Goal: Task Accomplishment & Management: Manage account settings

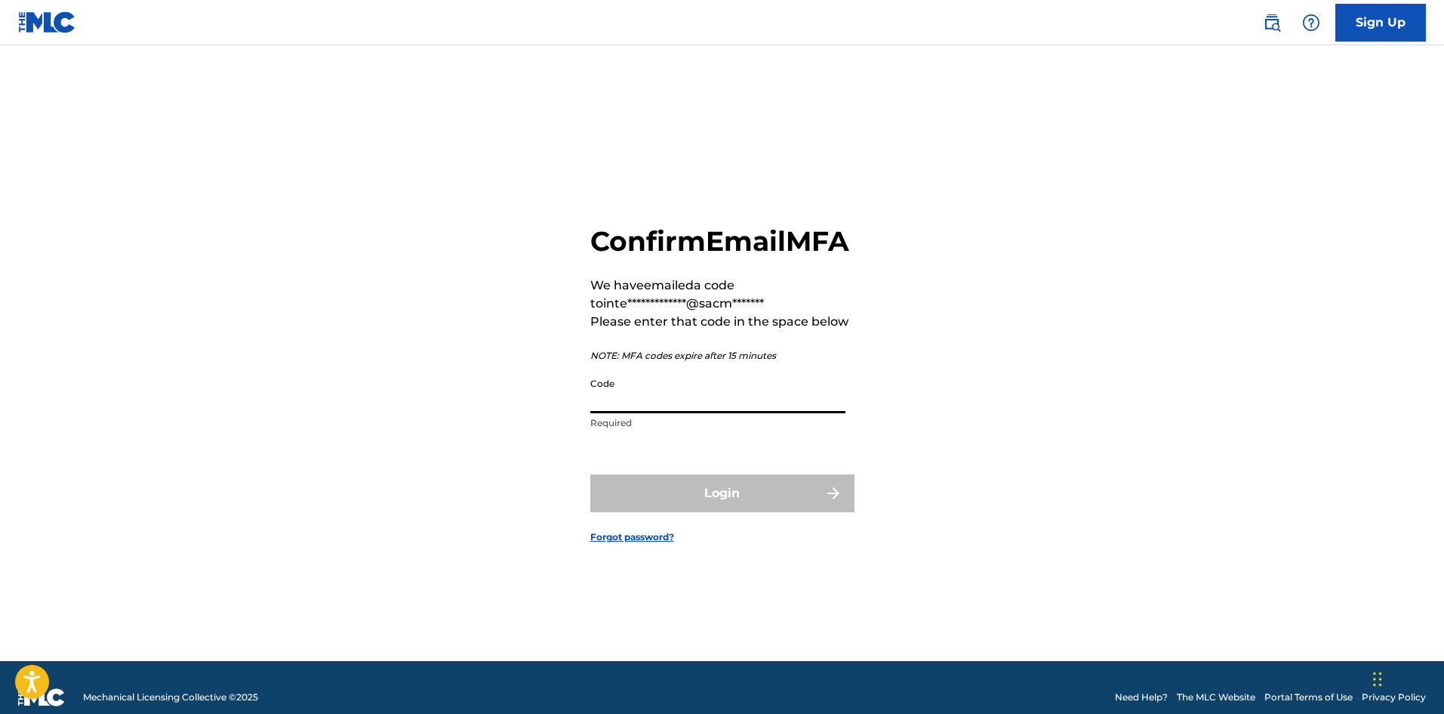
click at [655, 413] on input "Code" at bounding box center [717, 391] width 255 height 43
paste input "230866"
type input "230866"
click at [590, 474] on button "Login" at bounding box center [722, 493] width 264 height 38
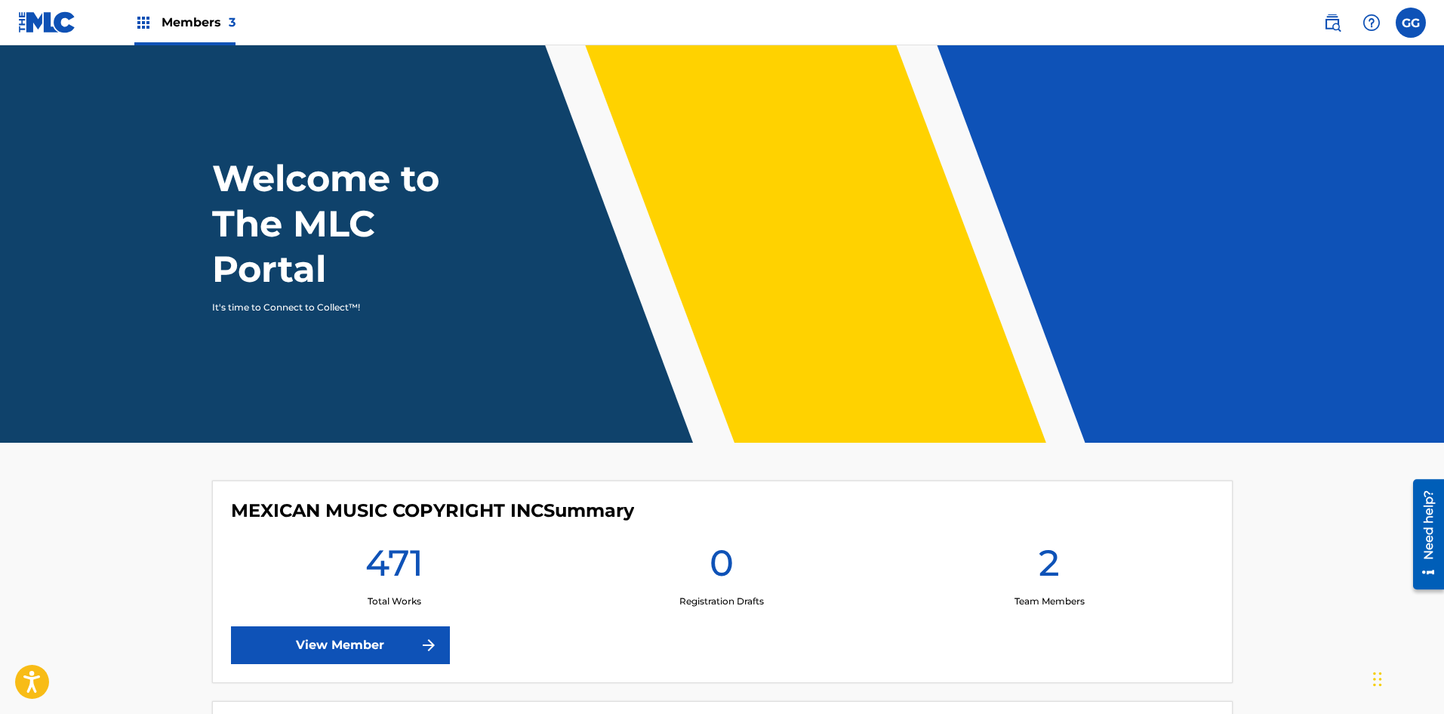
click at [140, 26] on img at bounding box center [143, 23] width 18 height 18
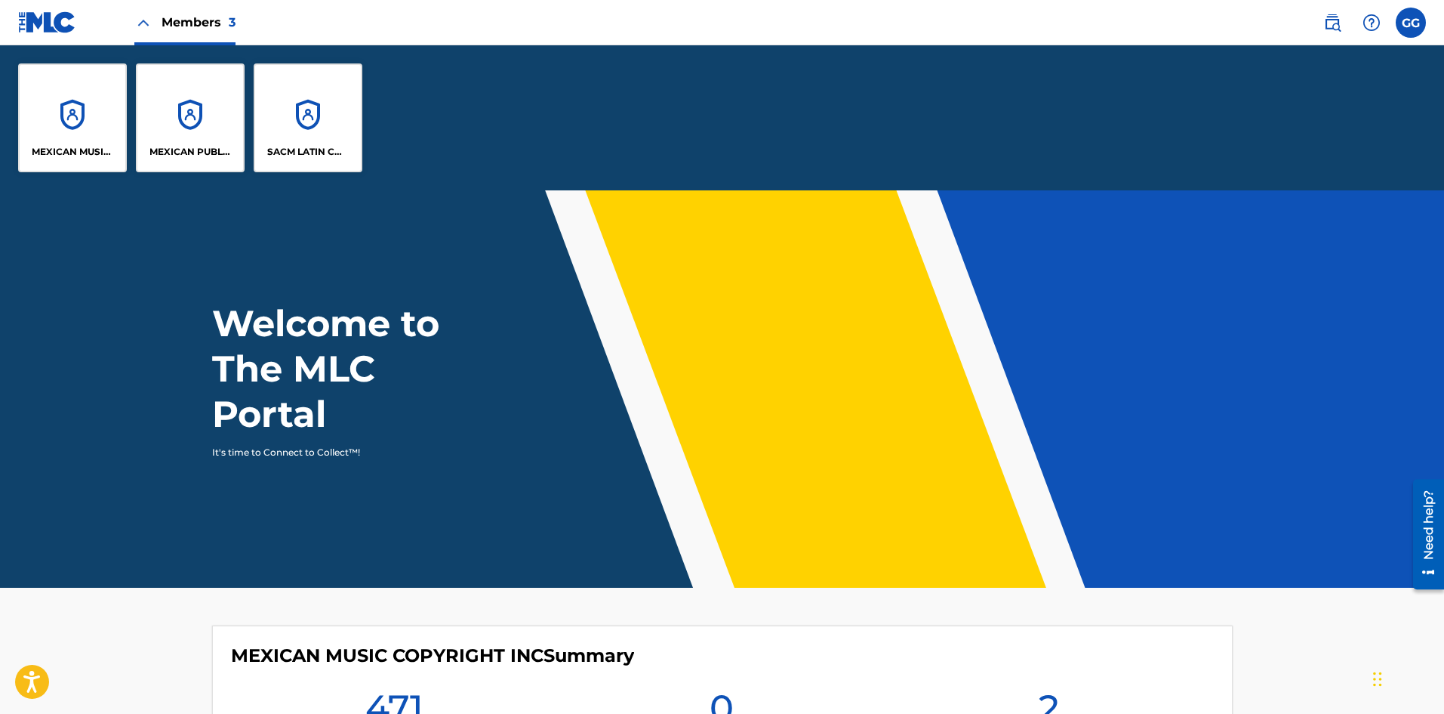
click at [96, 156] on p "MEXICAN MUSIC COPYRIGHT INC" at bounding box center [73, 152] width 82 height 14
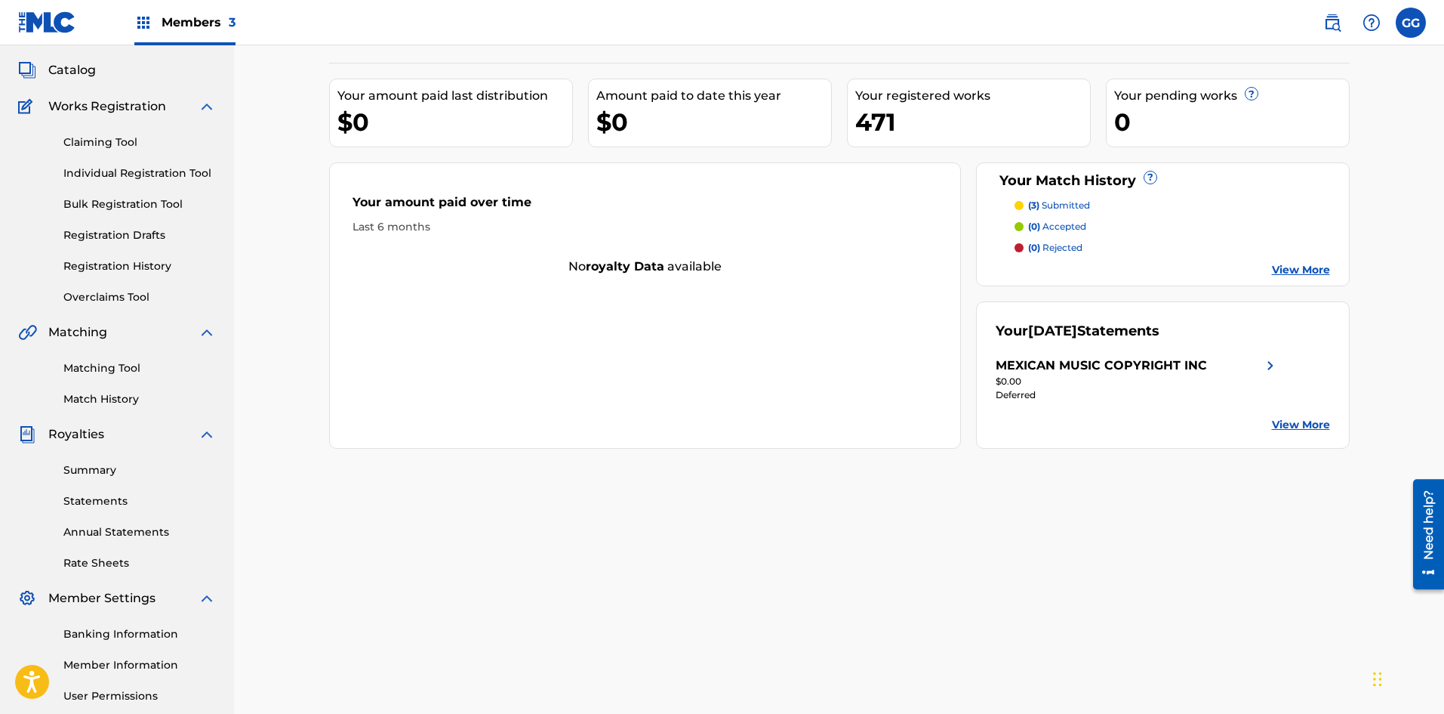
scroll to position [223, 0]
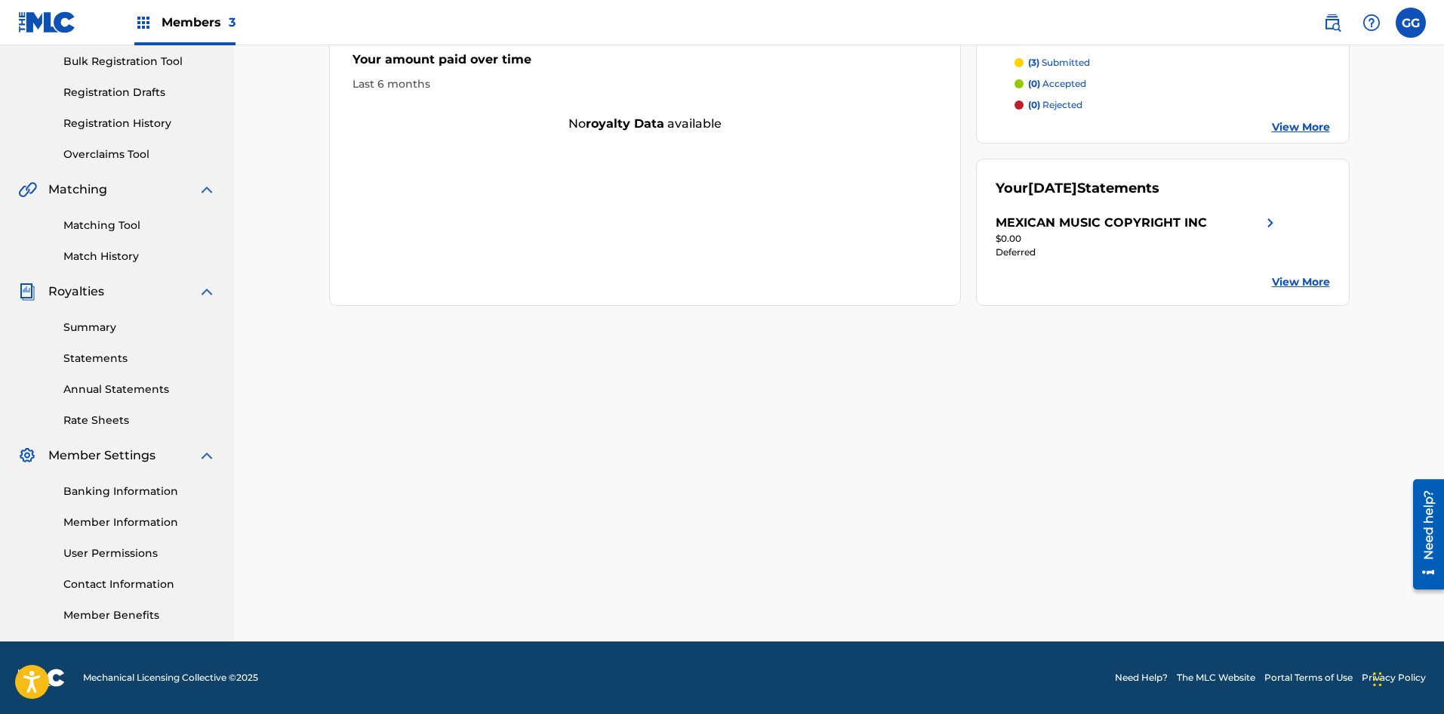
click at [116, 496] on link "Banking Information" at bounding box center [139, 491] width 153 height 16
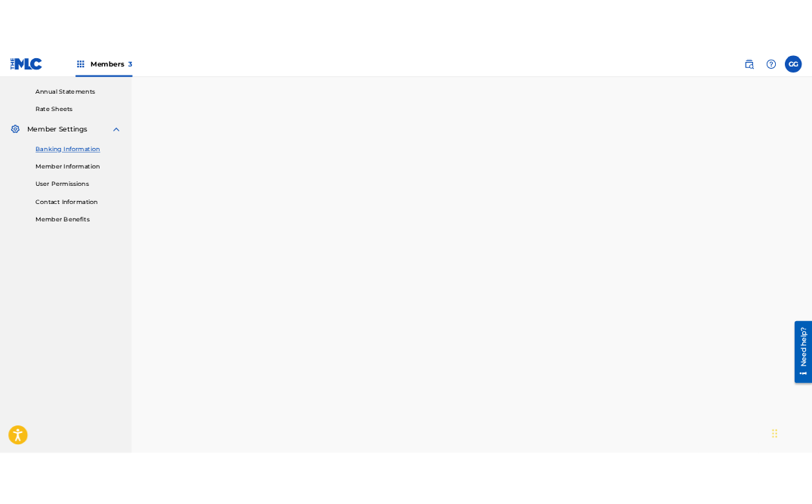
scroll to position [223, 0]
